Goal: Complete application form: Complete application form

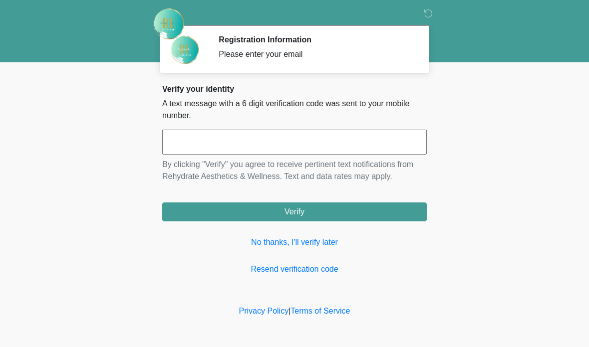
click at [332, 143] on input "text" at bounding box center [294, 142] width 264 height 25
type input "******"
click at [368, 212] on button "Verify" at bounding box center [294, 211] width 264 height 19
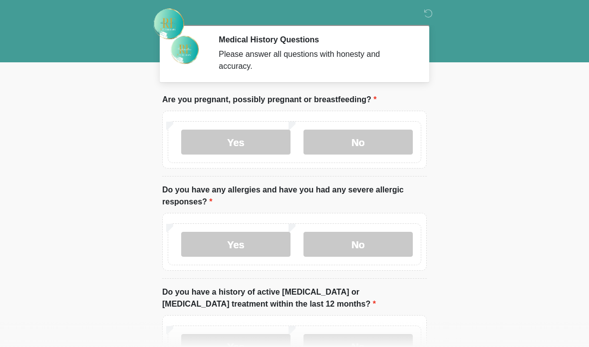
click at [393, 142] on label "No" at bounding box center [357, 142] width 109 height 25
click at [378, 241] on label "No" at bounding box center [357, 244] width 109 height 25
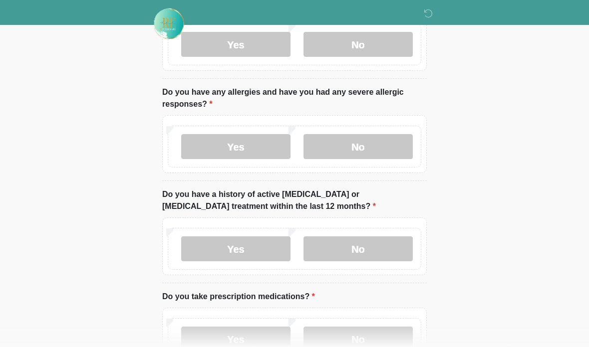
scroll to position [99, 0]
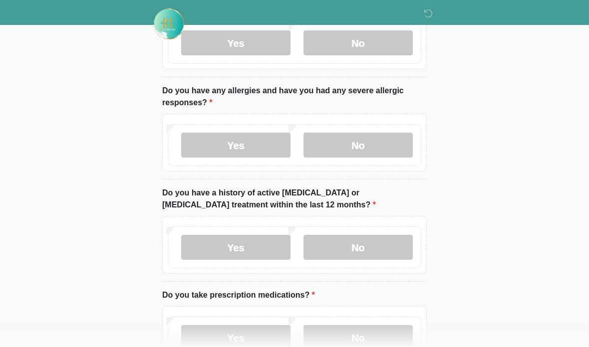
click at [384, 248] on label "No" at bounding box center [357, 247] width 109 height 25
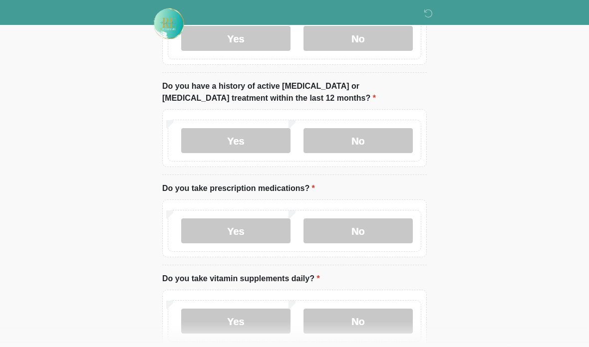
scroll to position [206, 0]
click at [247, 234] on label "Yes" at bounding box center [235, 230] width 109 height 25
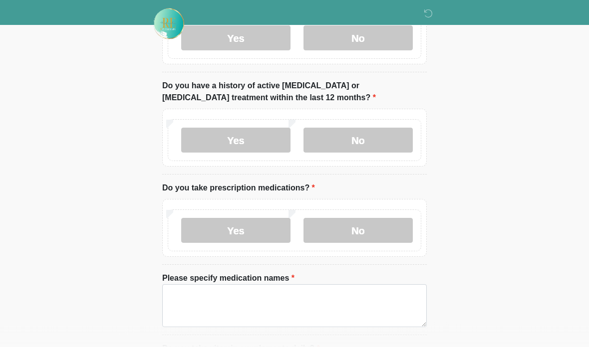
scroll to position [206, 0]
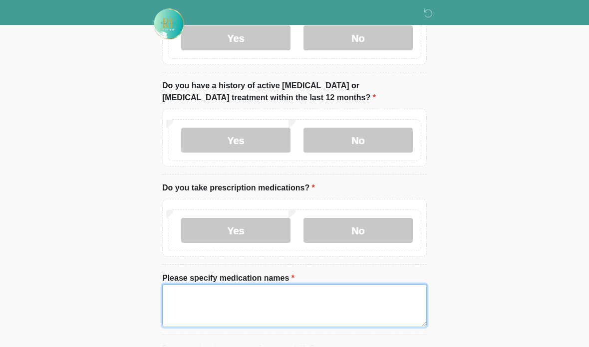
click at [320, 308] on textarea "Please specify medication names" at bounding box center [294, 305] width 264 height 43
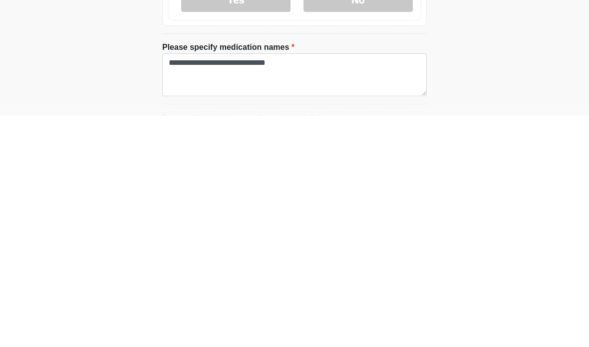
scroll to position [438, 0]
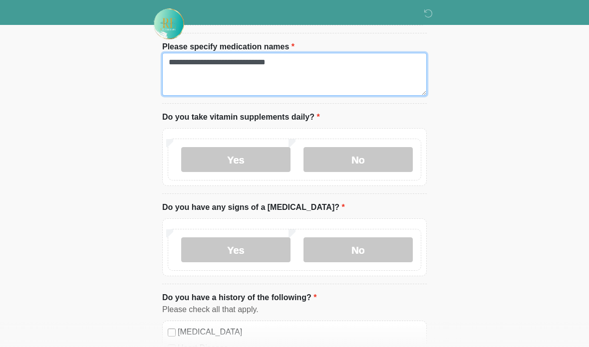
type textarea "**********"
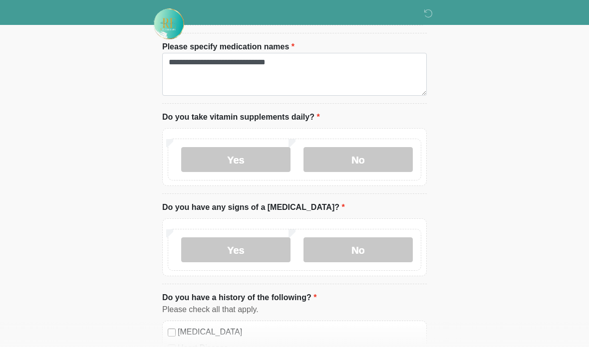
click at [264, 156] on label "Yes" at bounding box center [235, 159] width 109 height 25
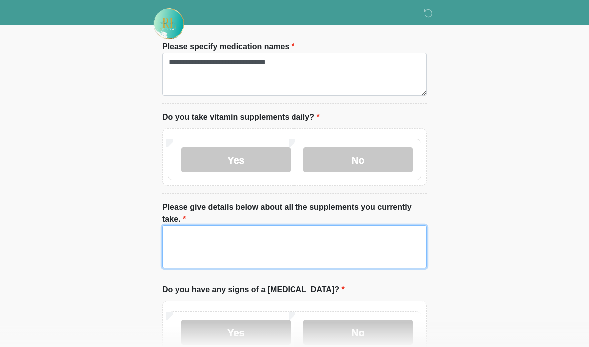
click at [345, 243] on textarea "Please give details below about all the supplements you currently take." at bounding box center [294, 246] width 264 height 43
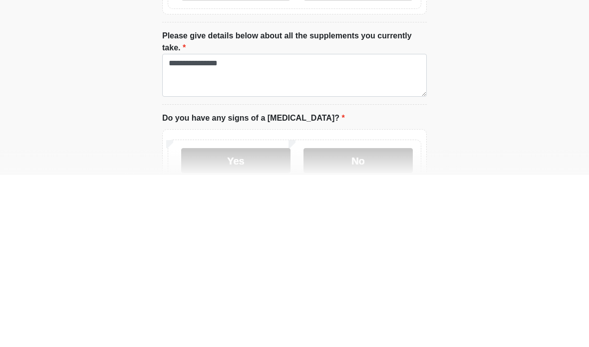
scroll to position [610, 0]
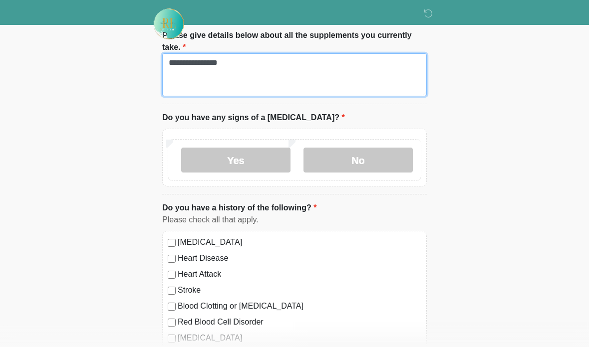
type textarea "**********"
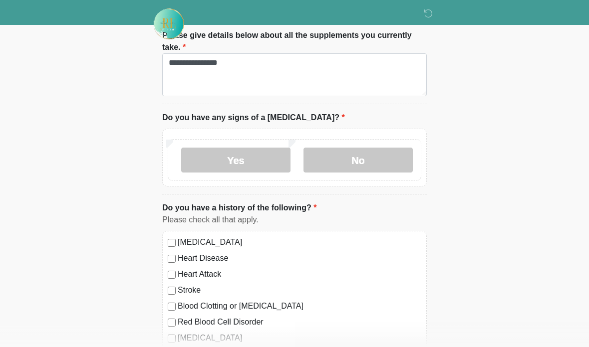
click at [370, 151] on label "No" at bounding box center [357, 160] width 109 height 25
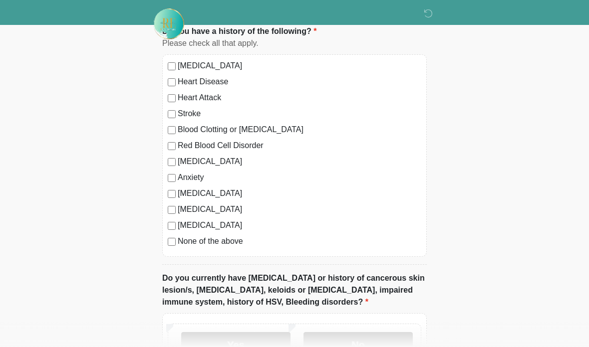
scroll to position [792, 0]
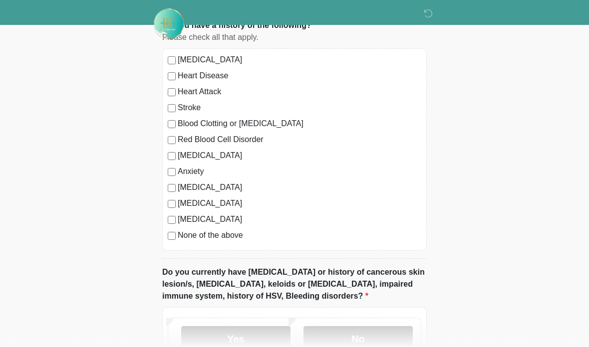
click at [369, 327] on label "No" at bounding box center [357, 338] width 109 height 25
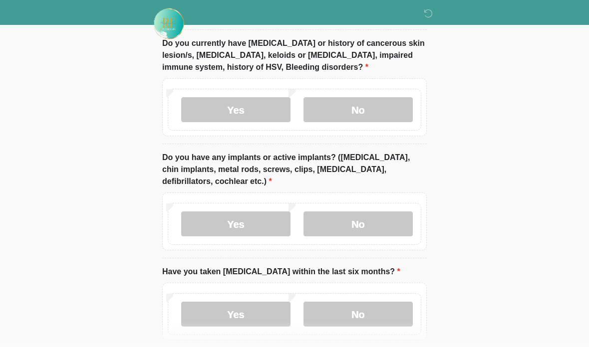
scroll to position [1021, 0]
click at [393, 214] on label "No" at bounding box center [357, 223] width 109 height 25
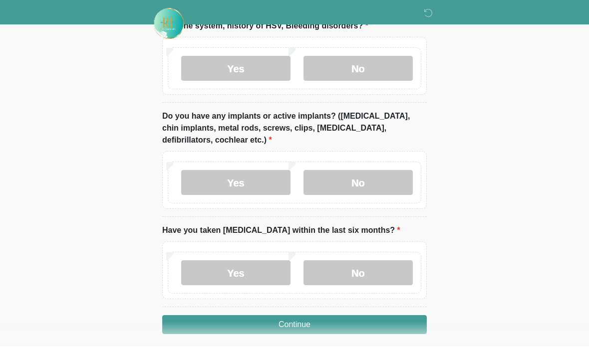
scroll to position [1061, 0]
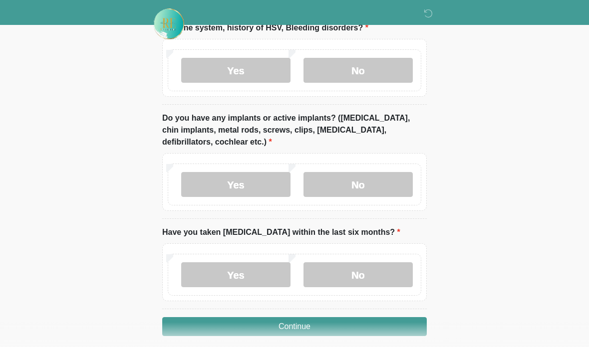
click at [390, 265] on label "No" at bounding box center [357, 274] width 109 height 25
click at [370, 321] on button "Continue" at bounding box center [294, 326] width 264 height 19
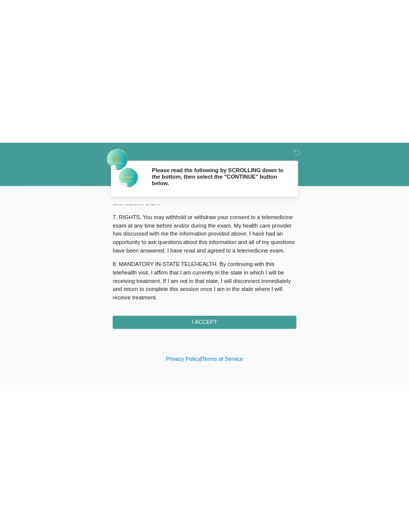
scroll to position [443, 0]
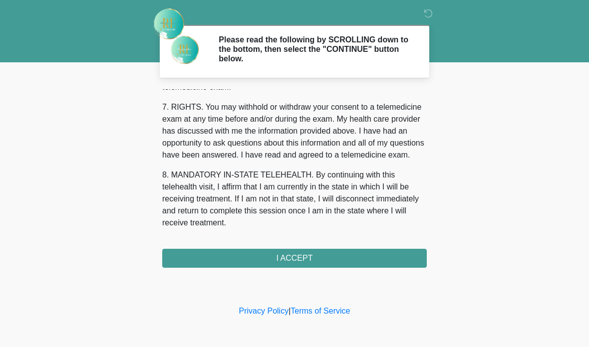
click at [313, 258] on button "I ACCEPT" at bounding box center [294, 258] width 264 height 19
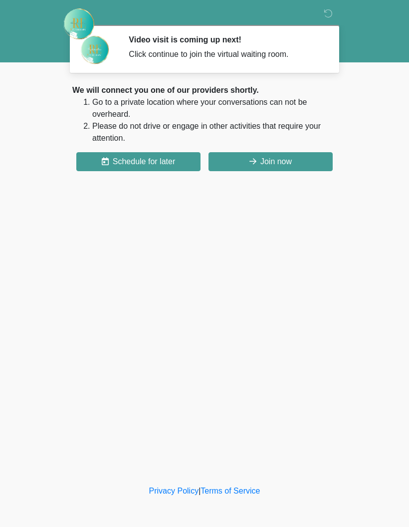
click at [263, 161] on button "Join now" at bounding box center [270, 161] width 124 height 19
